Goal: Task Accomplishment & Management: Manage account settings

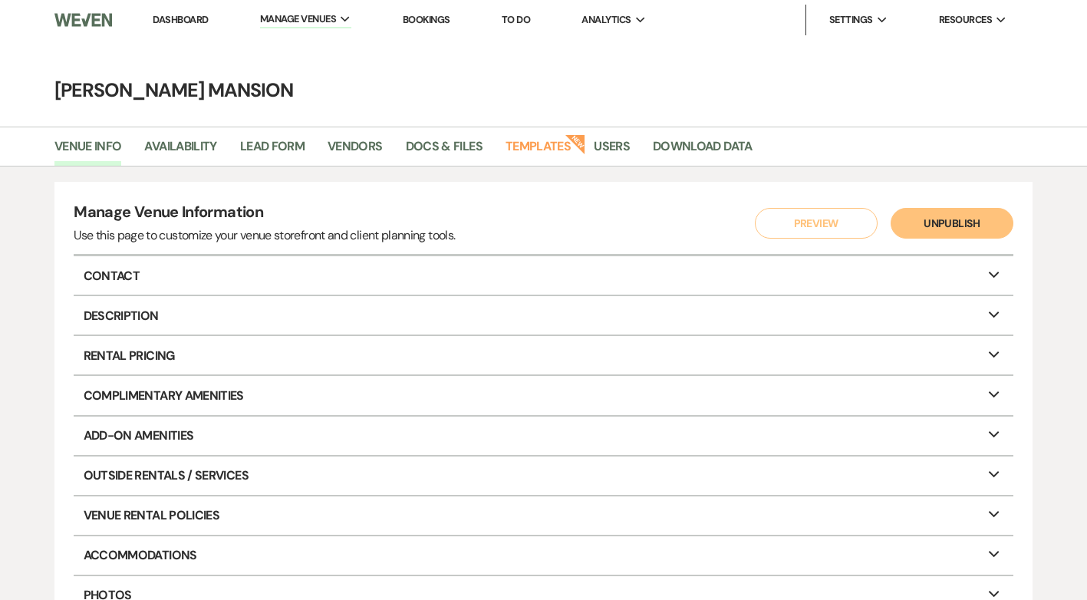
click at [177, 14] on link "Dashboard" at bounding box center [180, 19] width 55 height 13
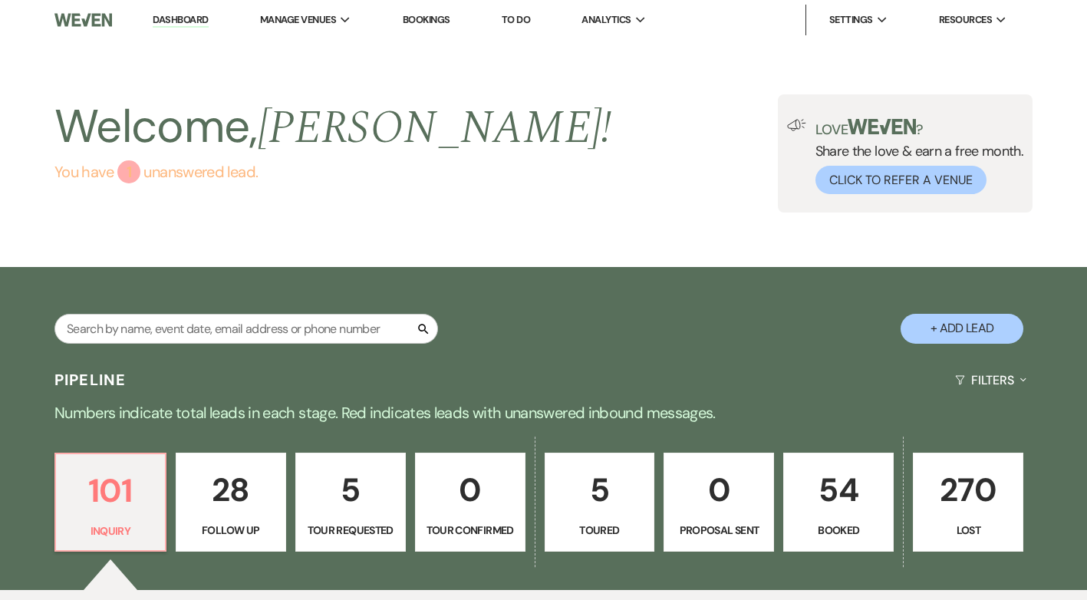
click at [121, 163] on div "1" at bounding box center [128, 171] width 23 height 23
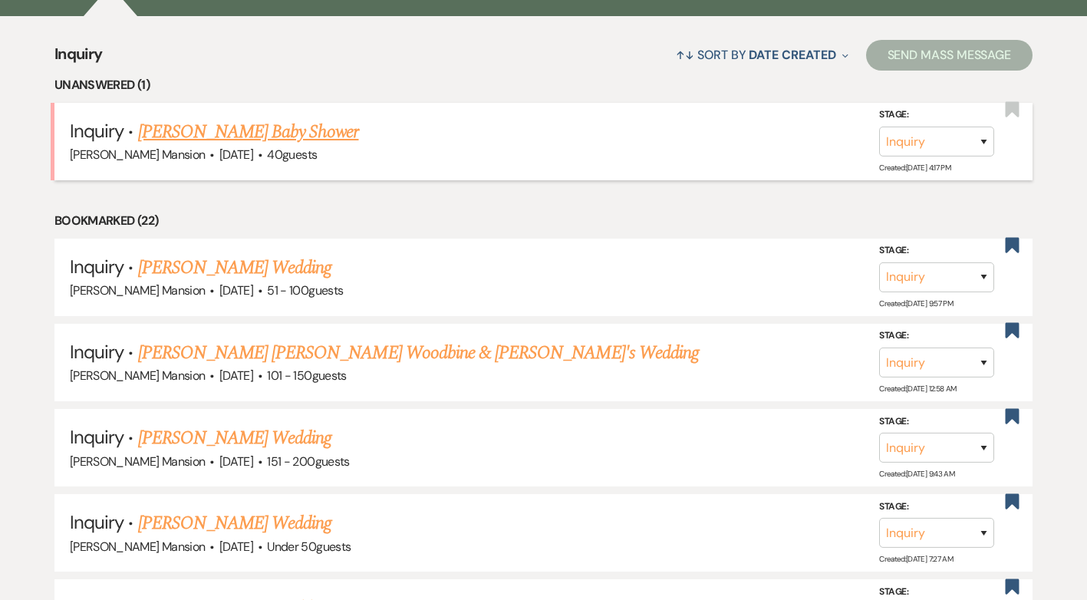
click at [288, 131] on link "[PERSON_NAME] Baby Shower" at bounding box center [248, 132] width 221 height 28
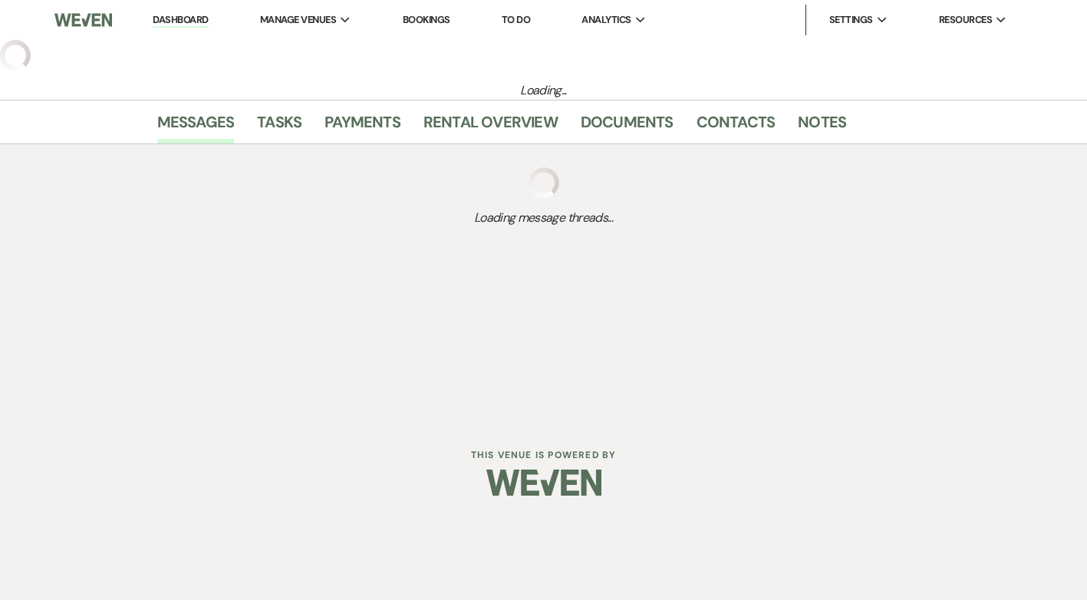
select select "5"
select select "3"
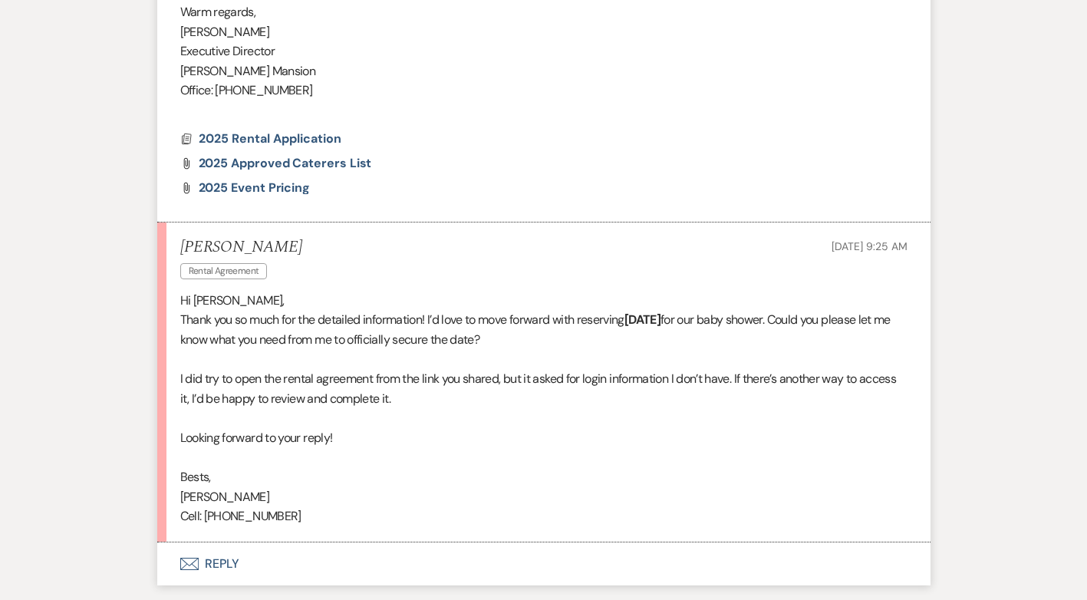
scroll to position [1602, 0]
